Goal: Find specific page/section: Find specific page/section

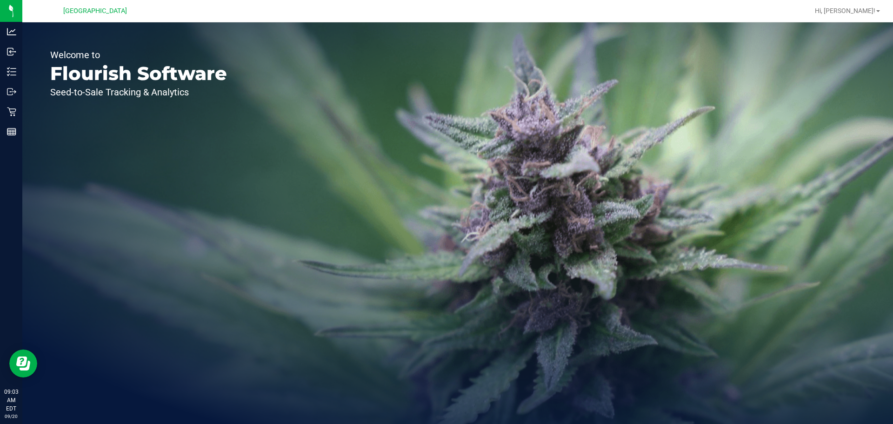
click at [194, 76] on p "Flourish Software" at bounding box center [138, 73] width 177 height 19
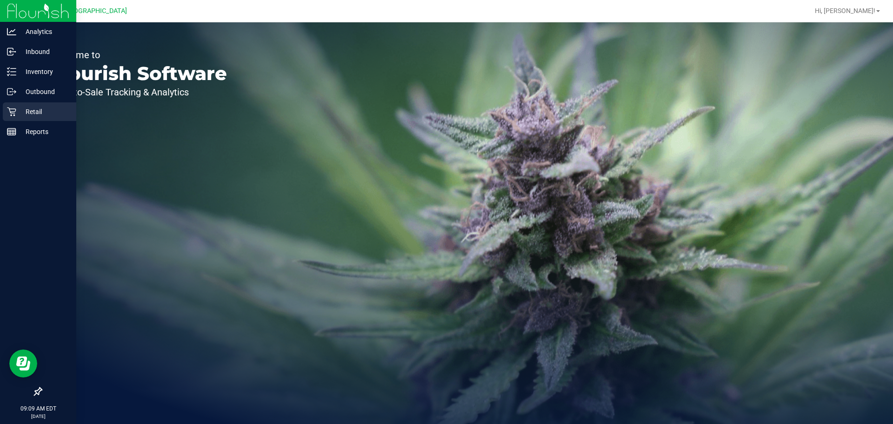
click at [9, 112] on icon at bounding box center [11, 111] width 9 height 9
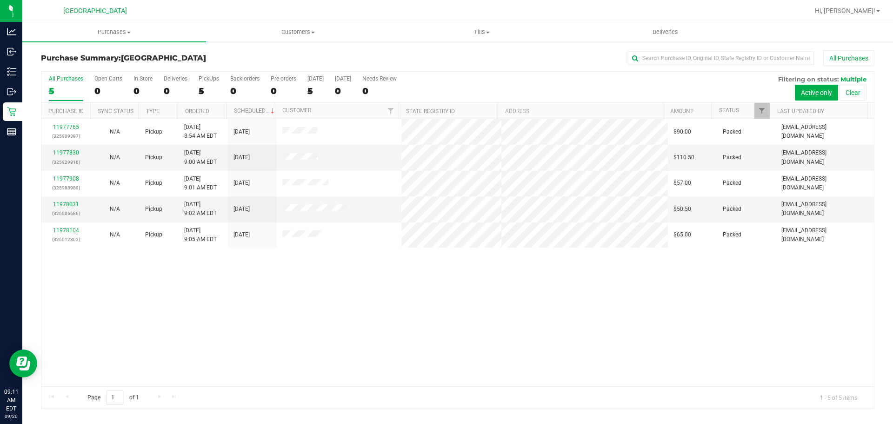
click at [371, 270] on div "11977765 (325909397) N/A Pickup [DATE] 8:54 AM EDT 9/20/2025 $90.00 Packed [EMA…" at bounding box center [457, 252] width 832 height 267
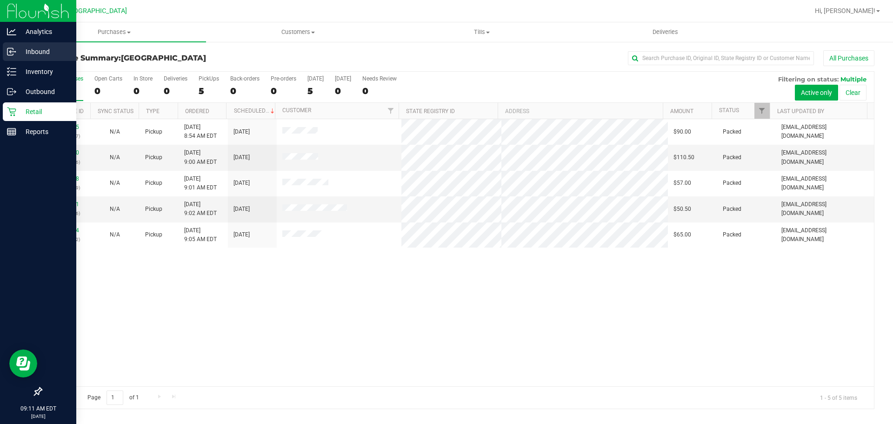
click at [21, 55] on p "Inbound" at bounding box center [44, 51] width 56 height 11
